Goal: Check status: Check status

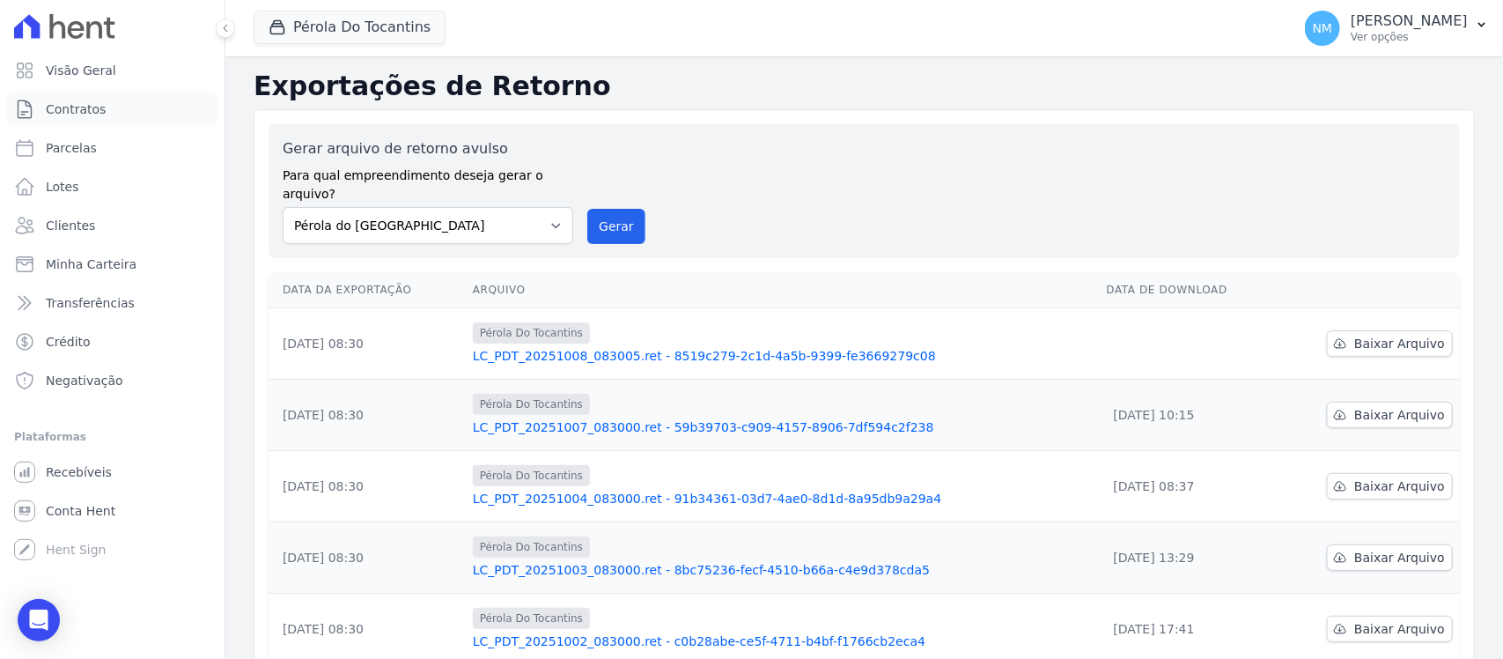
drag, startPoint x: 88, startPoint y: 99, endPoint x: 286, endPoint y: 135, distance: 201.2
click at [88, 100] on span "Contratos" at bounding box center [76, 109] width 60 height 18
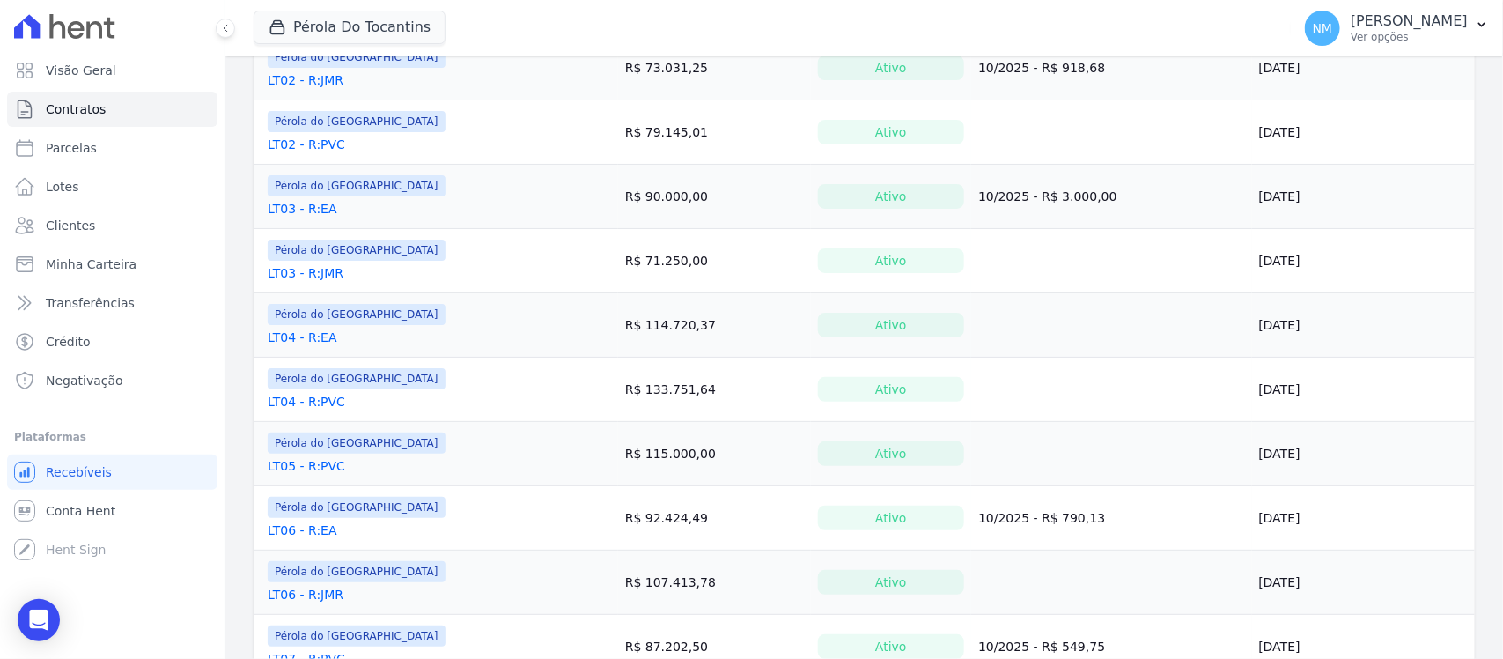
scroll to position [440, 0]
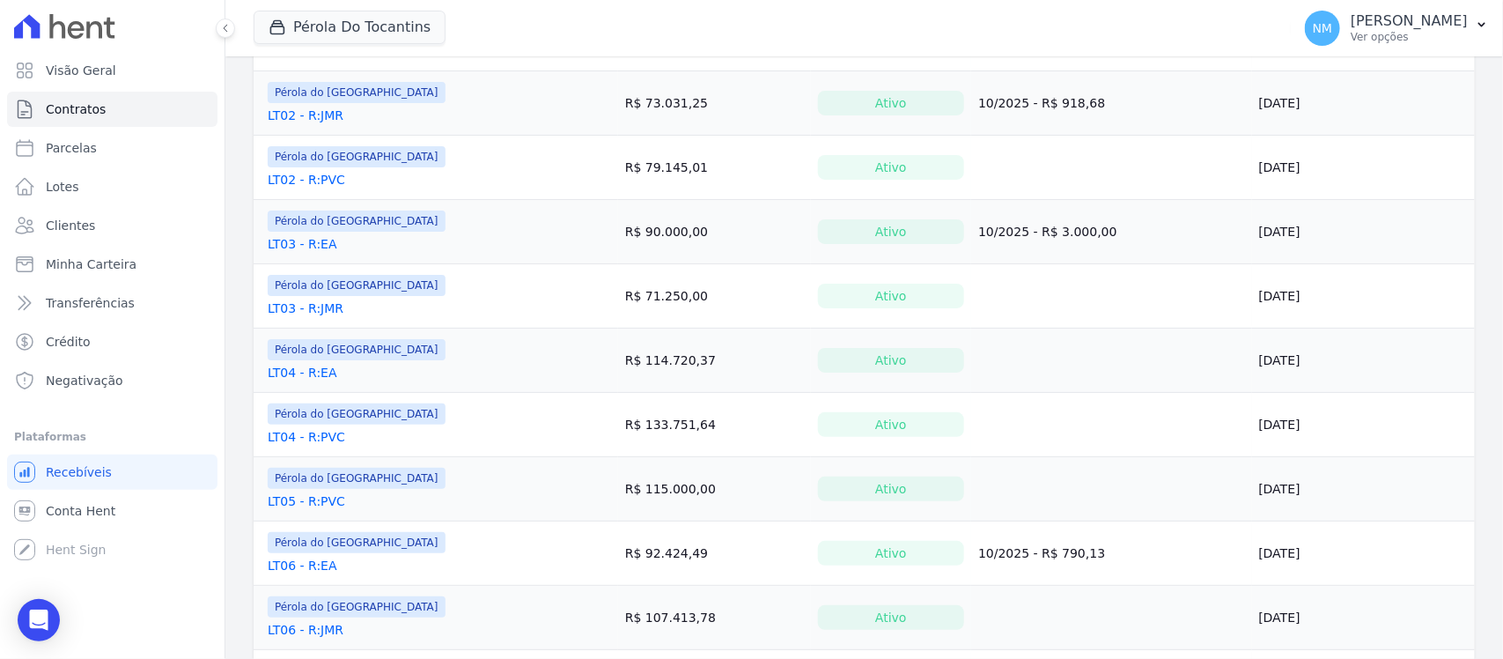
click at [319, 247] on link "LT03 - R:EA" at bounding box center [303, 244] width 70 height 18
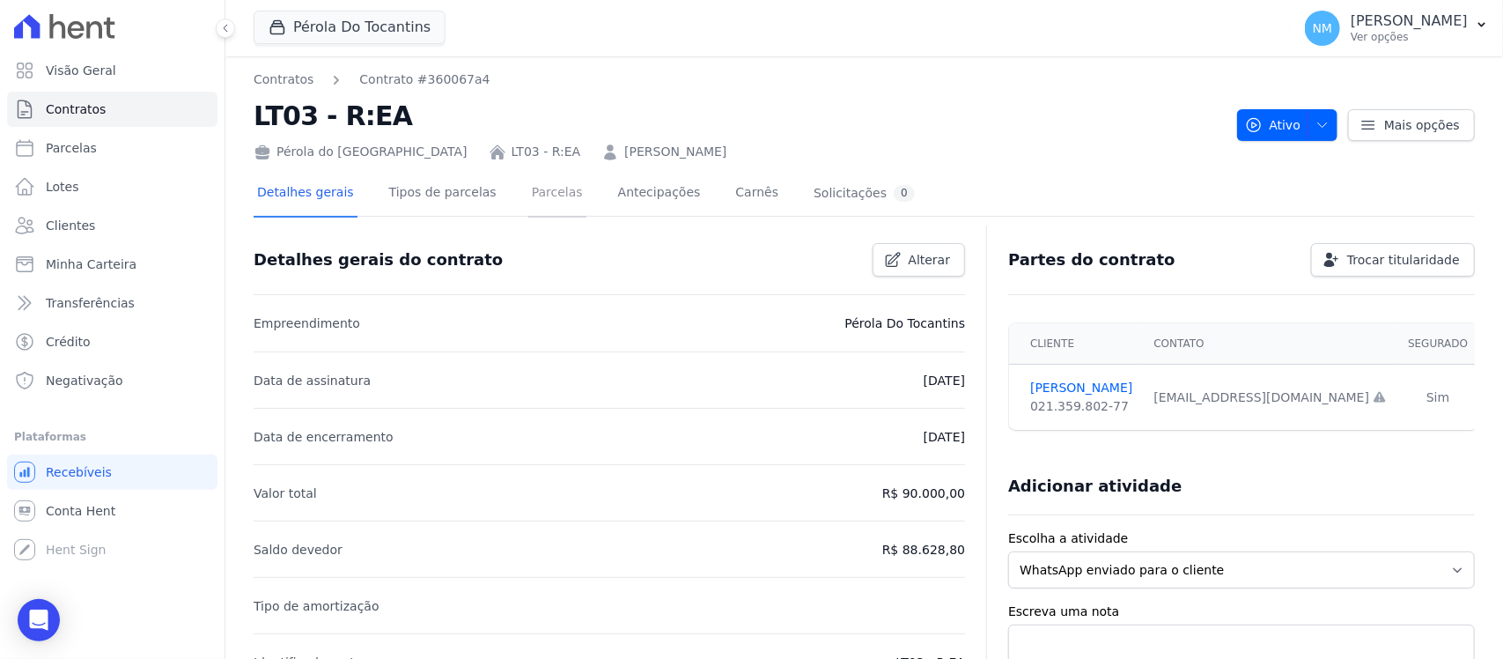
click at [538, 195] on link "Parcelas" at bounding box center [557, 194] width 58 height 47
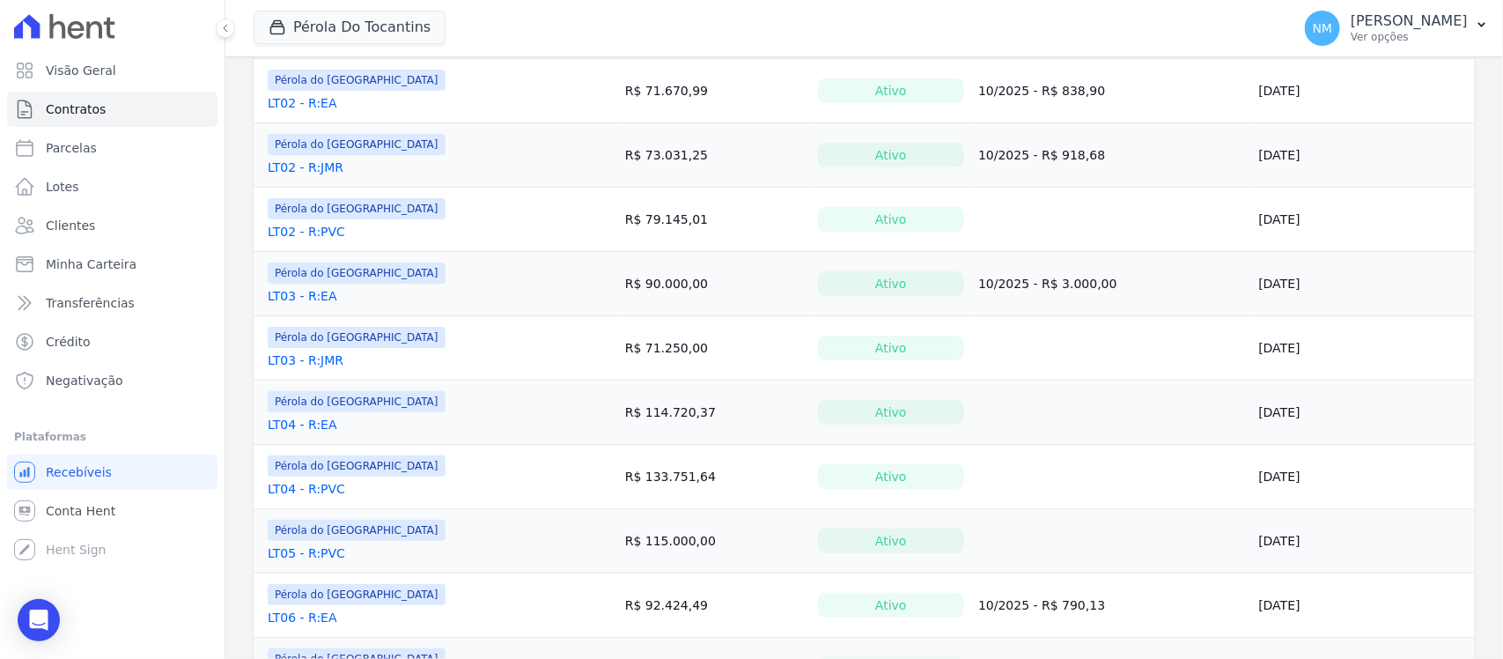
scroll to position [440, 0]
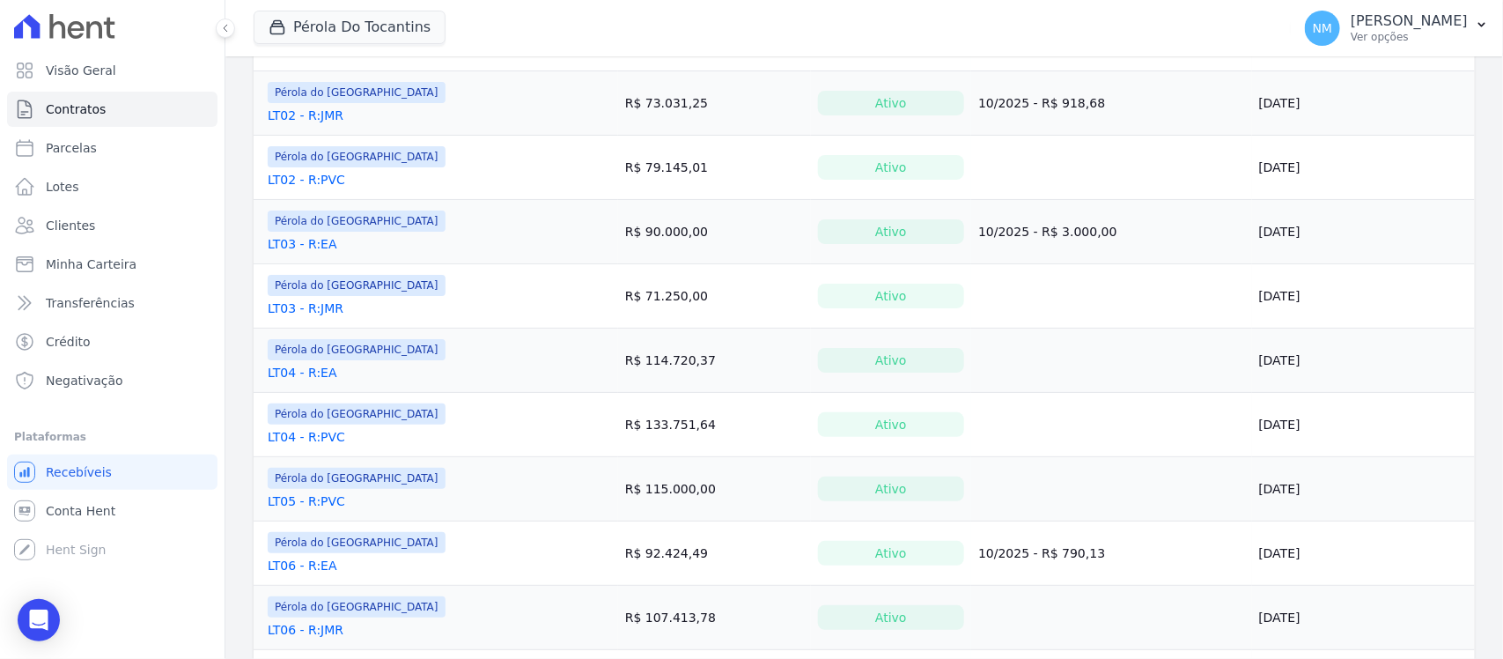
click at [301, 371] on link "LT04 - R:EA" at bounding box center [303, 373] width 70 height 18
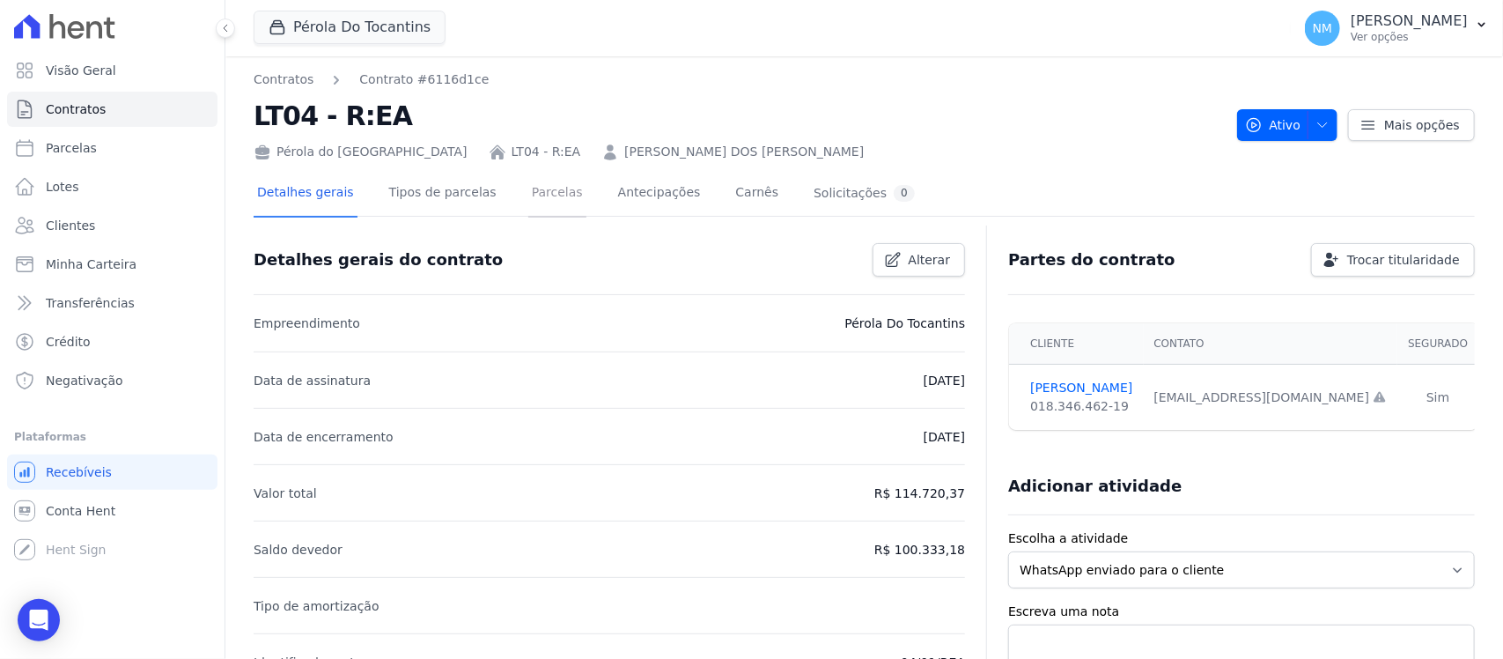
click at [539, 185] on link "Parcelas" at bounding box center [557, 194] width 58 height 47
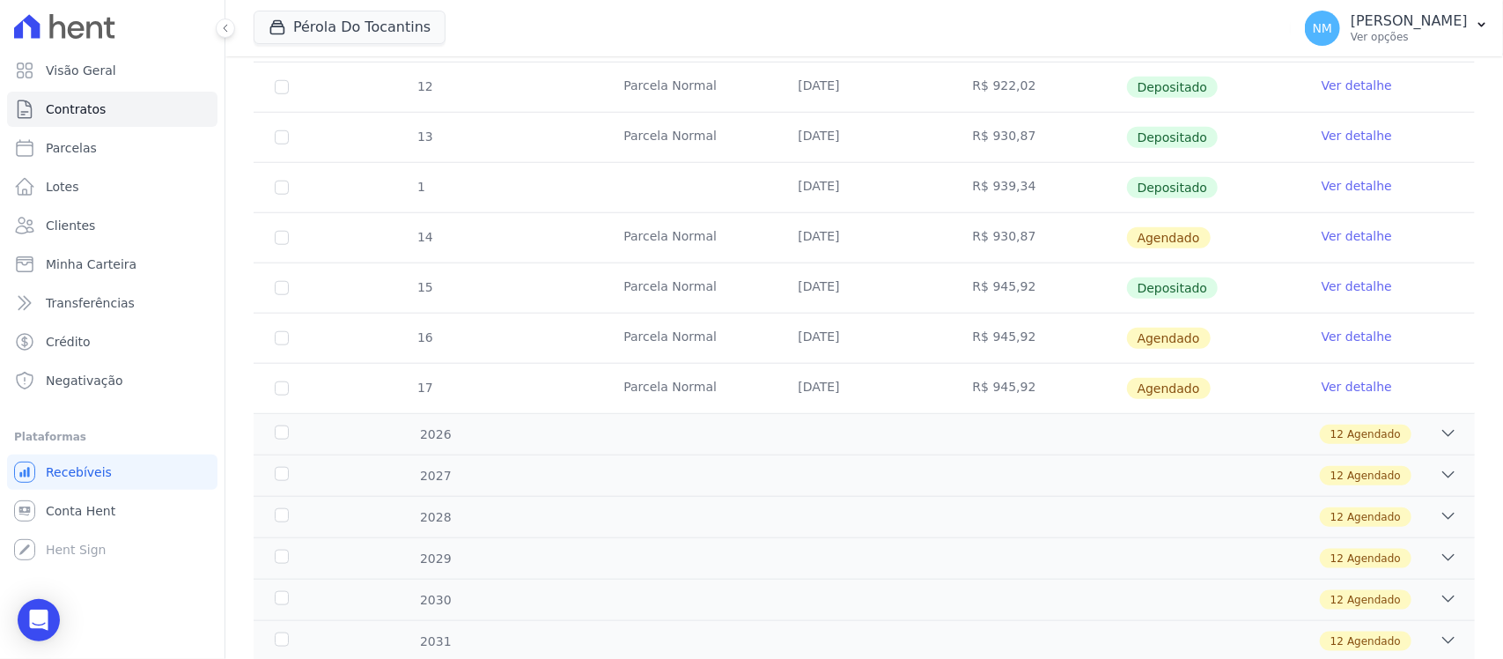
scroll to position [660, 0]
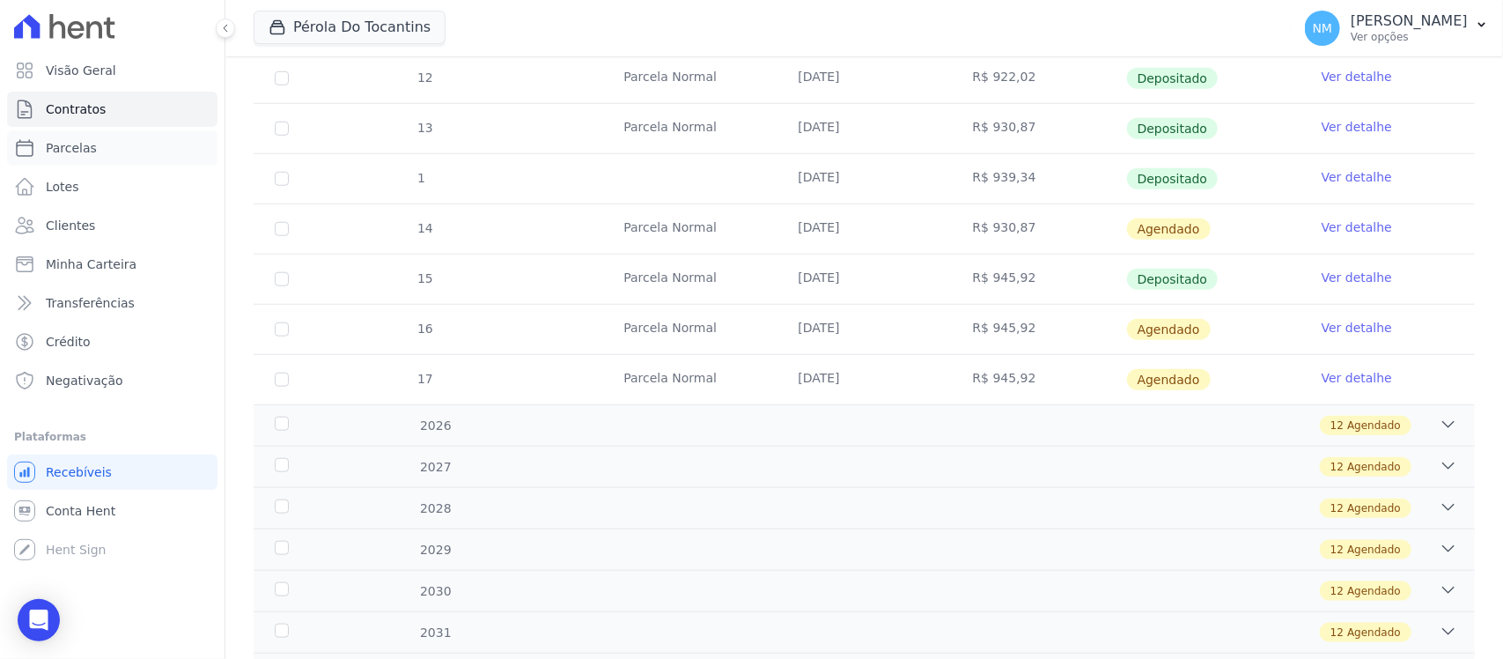
drag, startPoint x: 113, startPoint y: 151, endPoint x: 222, endPoint y: 181, distance: 113.2
click at [115, 151] on link "Parcelas" at bounding box center [112, 147] width 210 height 35
select select
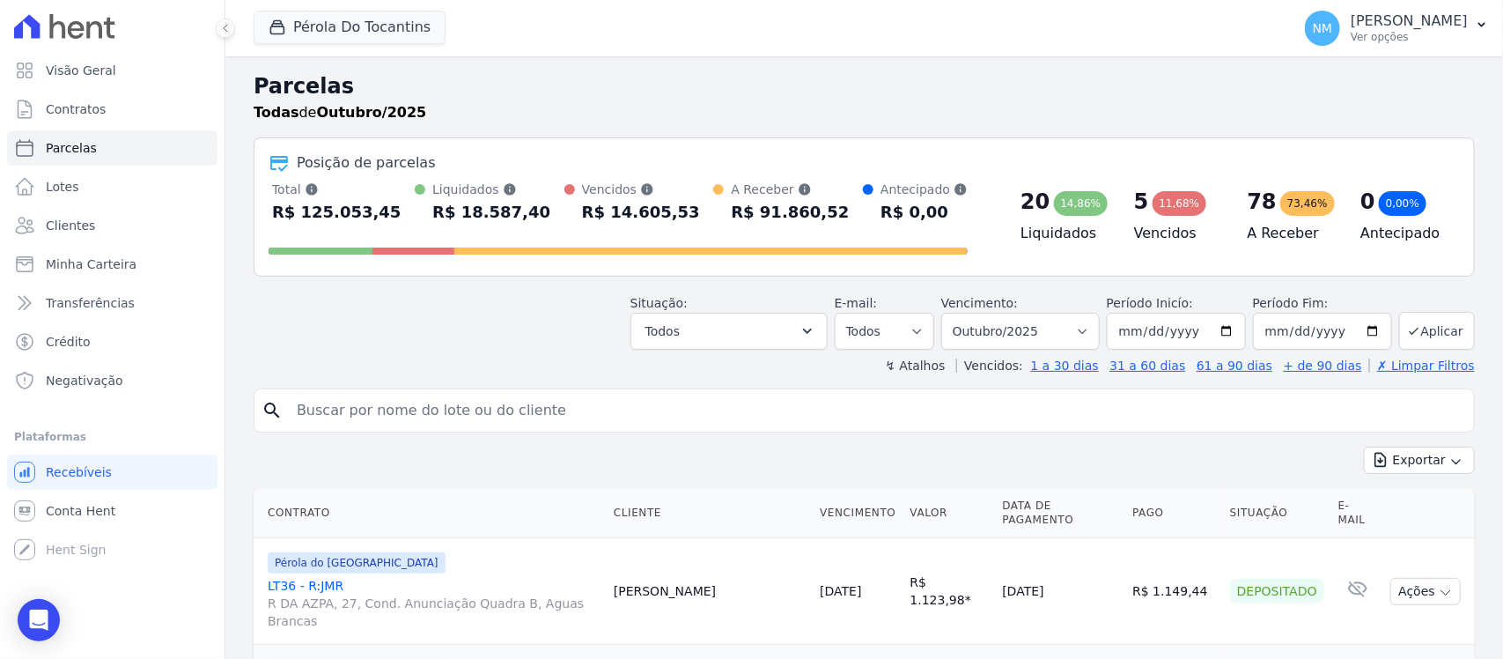
click at [328, 577] on link "LT36 - R:JMR R DA AZPA, 27, Cond. Anunciação Quadra B, Aguas Brancas" at bounding box center [434, 603] width 332 height 53
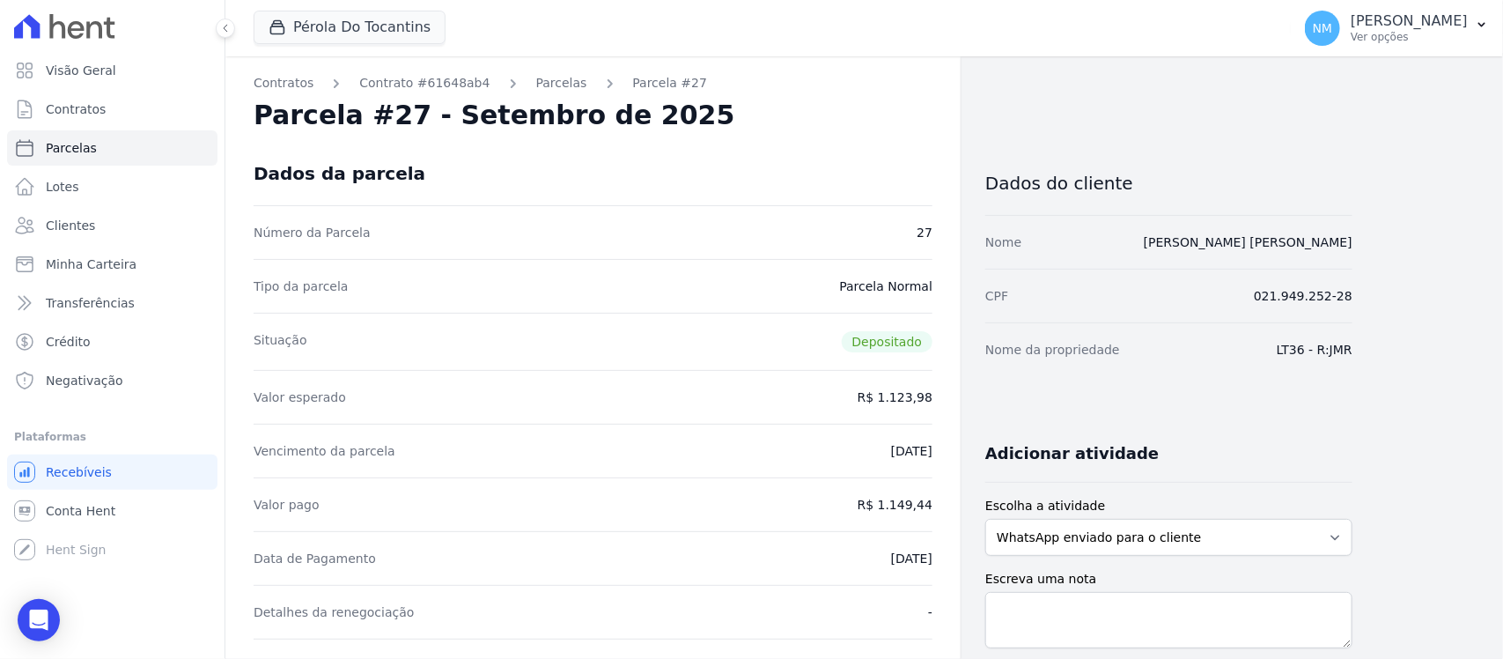
click at [631, 608] on div "Detalhes da renegociação -" at bounding box center [593, 612] width 679 height 54
click at [541, 85] on link "Parcelas" at bounding box center [561, 83] width 51 height 18
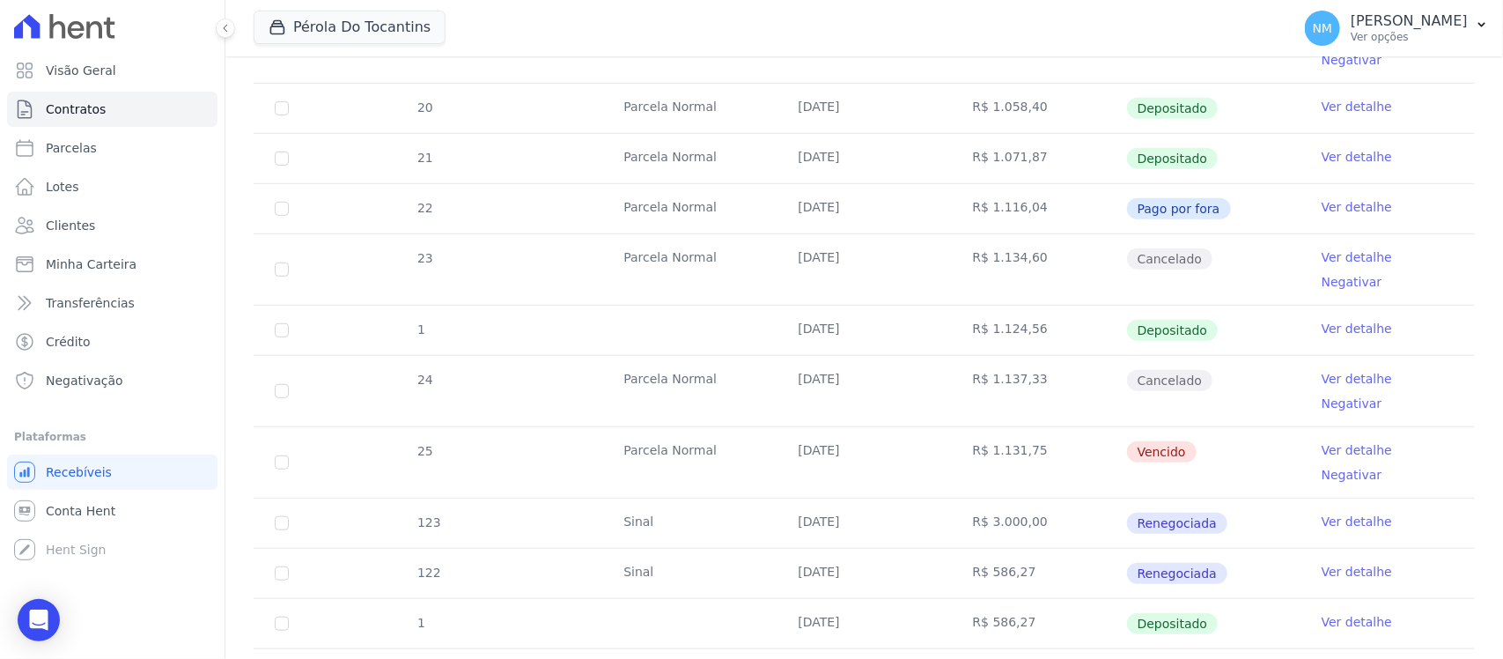
scroll to position [550, 0]
